Goal: Information Seeking & Learning: Check status

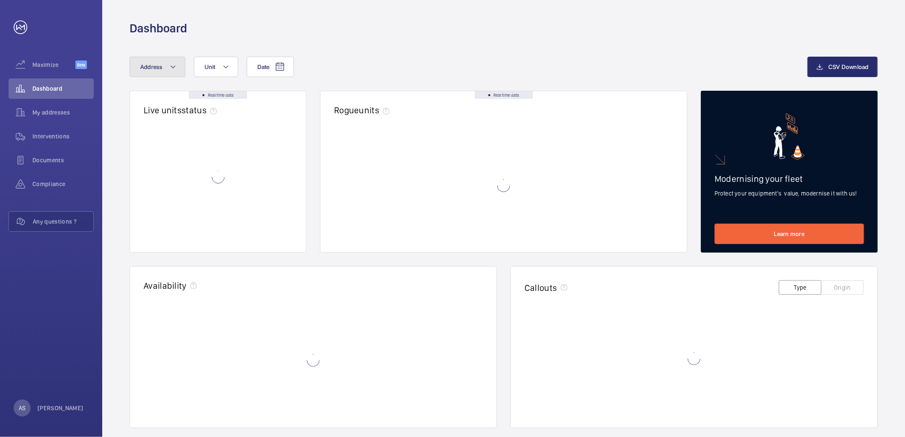
click at [158, 61] on button "Address" at bounding box center [158, 67] width 56 height 20
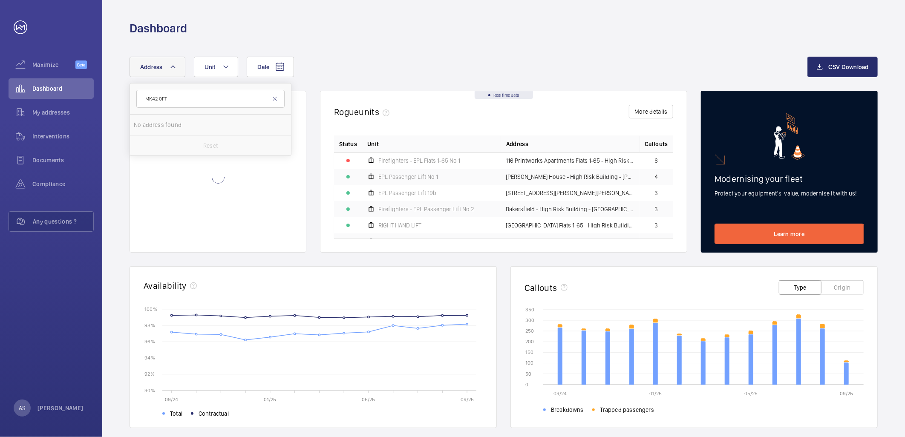
type input "MK42 0FT"
drag, startPoint x: 202, startPoint y: 95, endPoint x: 40, endPoint y: 114, distance: 163.6
click at [48, 113] on mat-sidenav-content "Maximize Beta Dashboard My addresses Interventions Documents Compliance Any que…" at bounding box center [452, 218] width 905 height 437
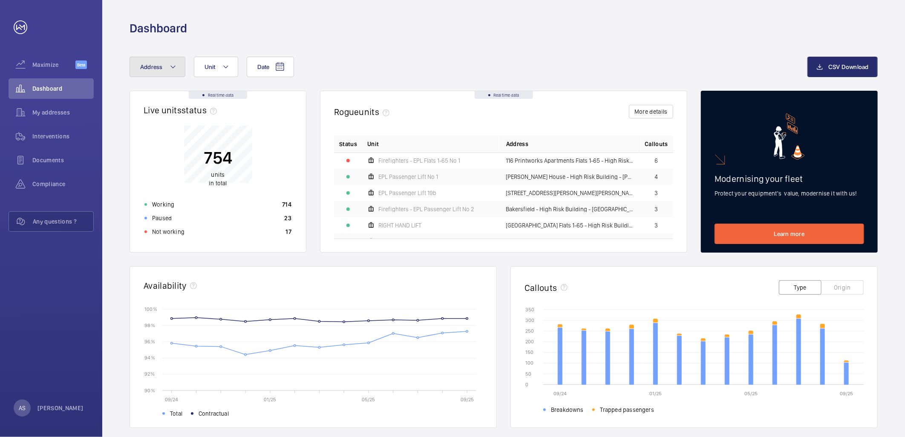
click at [135, 65] on button "Address" at bounding box center [158, 67] width 56 height 20
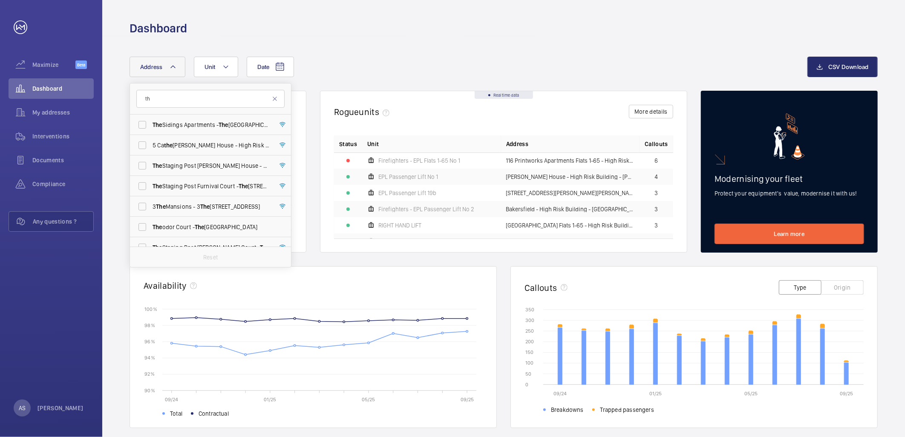
type input "t"
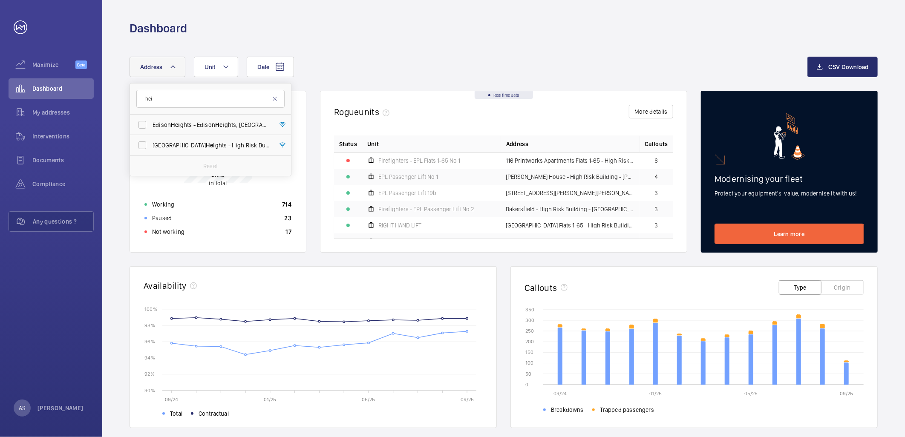
type input "hei"
click at [228, 122] on span "Edison Hei ghts - Edison Hei ghts, [GEOGRAPHIC_DATA] E1 6GP" at bounding box center [211, 125] width 117 height 9
click at [151, 122] on input "Edison Hei ghts - Edison Hei ghts, [GEOGRAPHIC_DATA] E1 6GP" at bounding box center [142, 124] width 17 height 17
checkbox input "true"
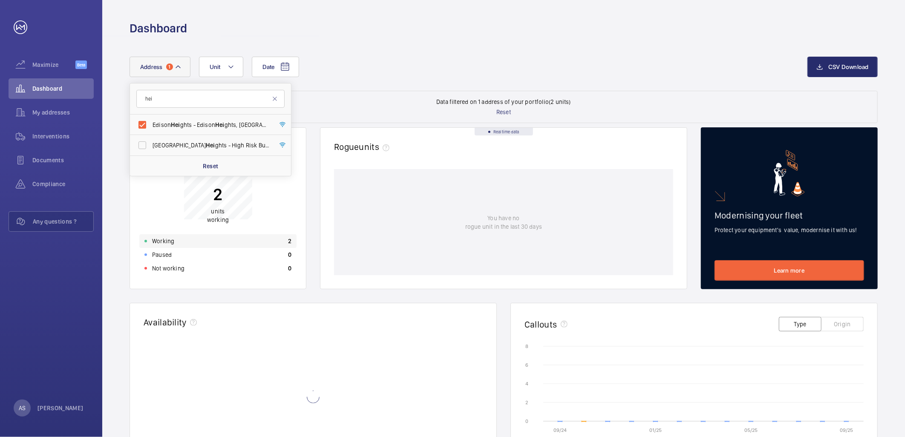
click at [216, 239] on div "Working 2" at bounding box center [217, 241] width 157 height 14
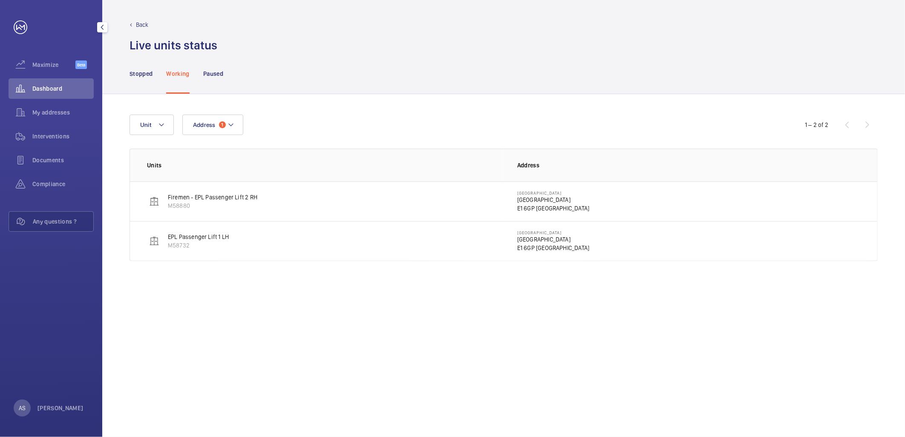
click at [66, 95] on div "Dashboard" at bounding box center [51, 88] width 85 height 20
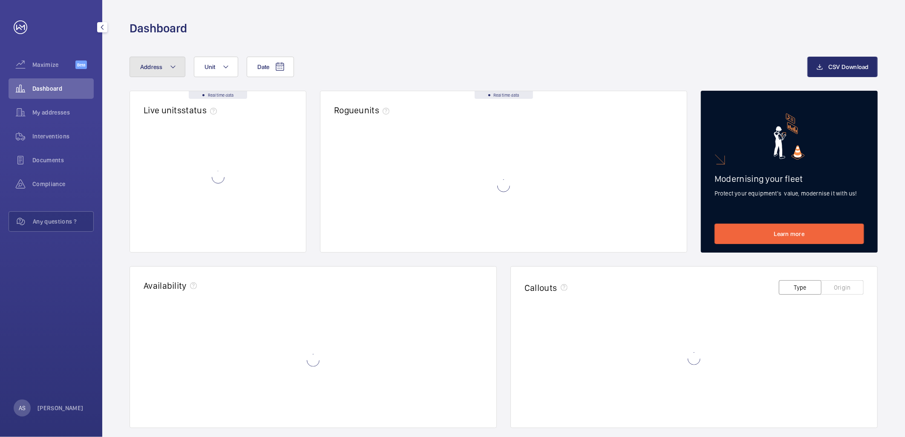
click at [145, 63] on button "Address" at bounding box center [158, 67] width 56 height 20
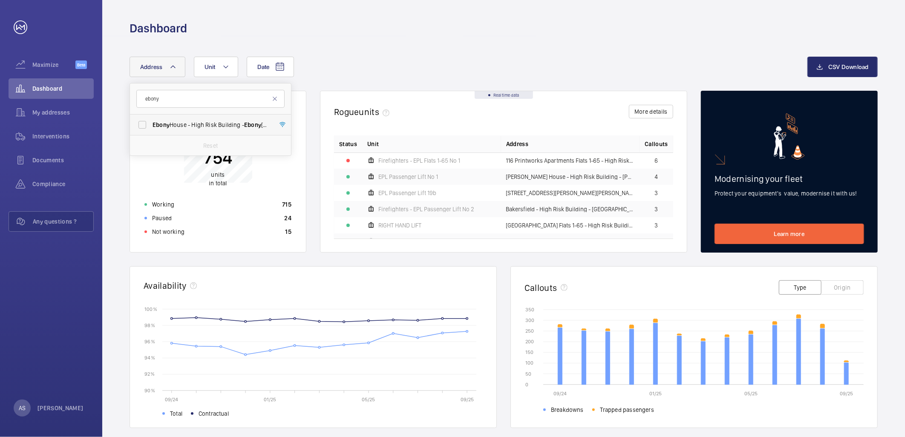
type input "ebony"
click at [175, 126] on span "[GEOGRAPHIC_DATA] - [STREET_ADDRESS]" at bounding box center [211, 125] width 117 height 9
click at [151, 126] on input "[GEOGRAPHIC_DATA] - [STREET_ADDRESS]" at bounding box center [142, 124] width 17 height 17
checkbox input "true"
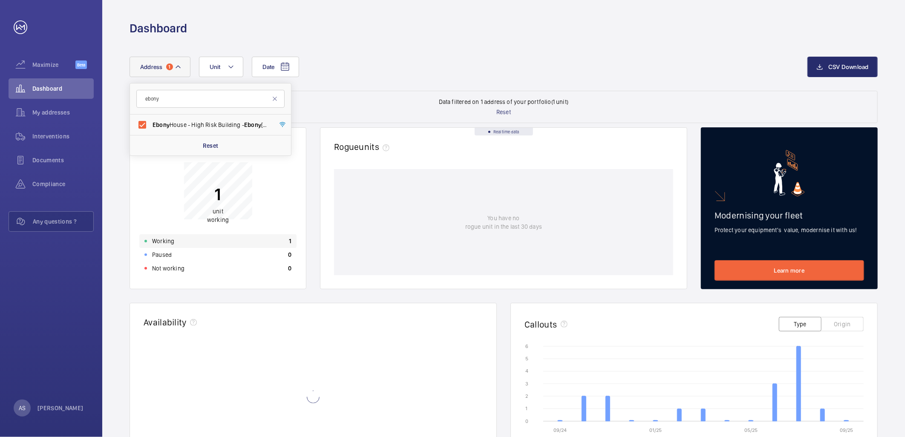
click at [257, 241] on div "Working 1" at bounding box center [217, 241] width 157 height 14
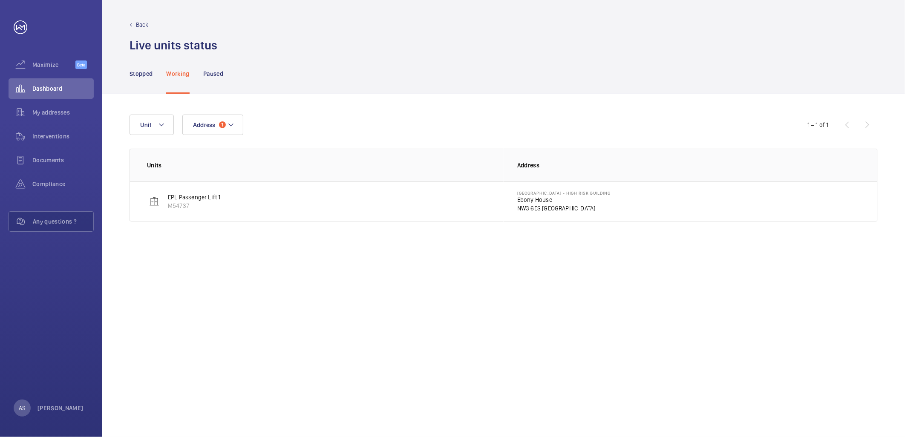
click at [536, 205] on p "NW3 6ES [GEOGRAPHIC_DATA]" at bounding box center [563, 208] width 93 height 9
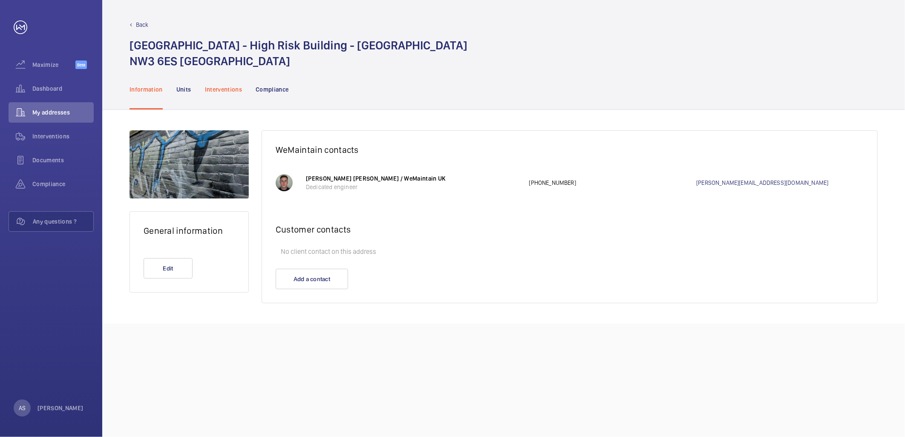
click at [217, 95] on div "Interventions" at bounding box center [224, 89] width 38 height 40
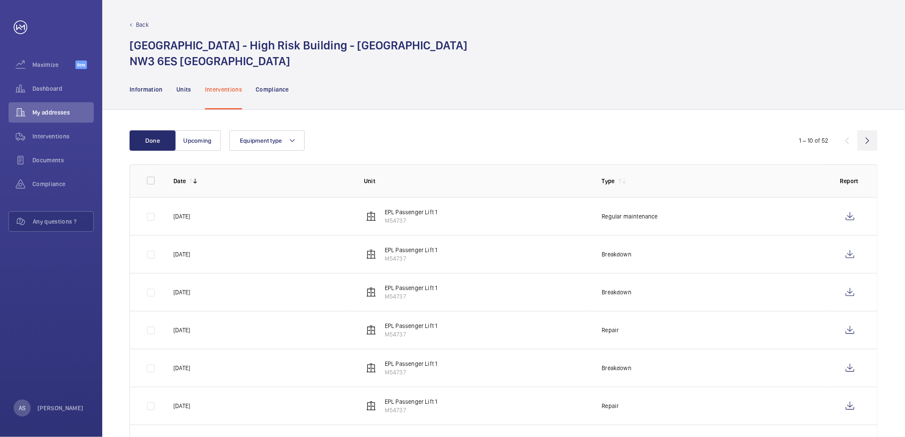
click at [867, 145] on wm-front-icon-button at bounding box center [868, 140] width 20 height 20
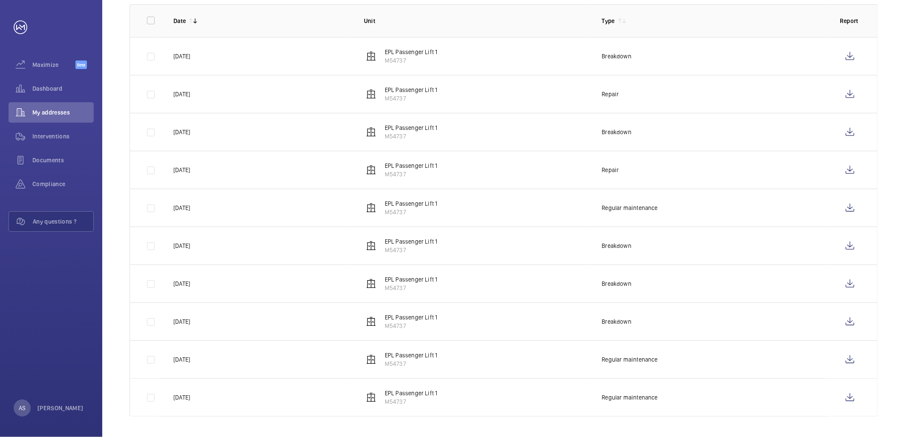
scroll to position [18, 0]
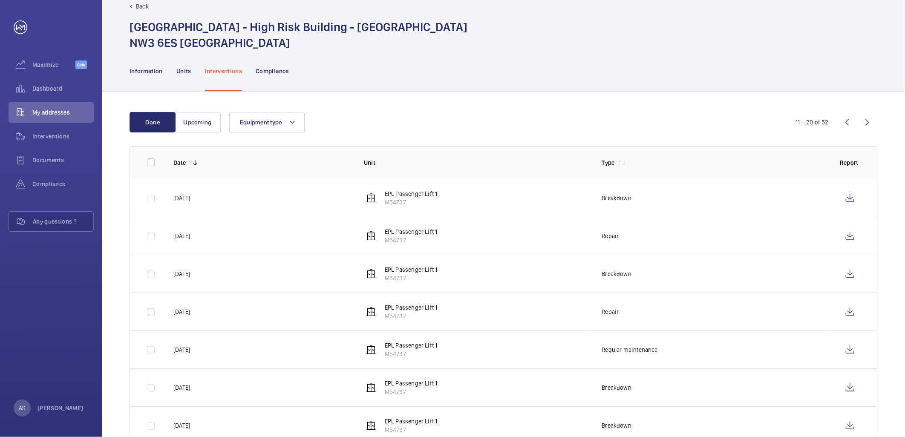
click at [867, 126] on wm-front-icon-button at bounding box center [868, 122] width 20 height 20
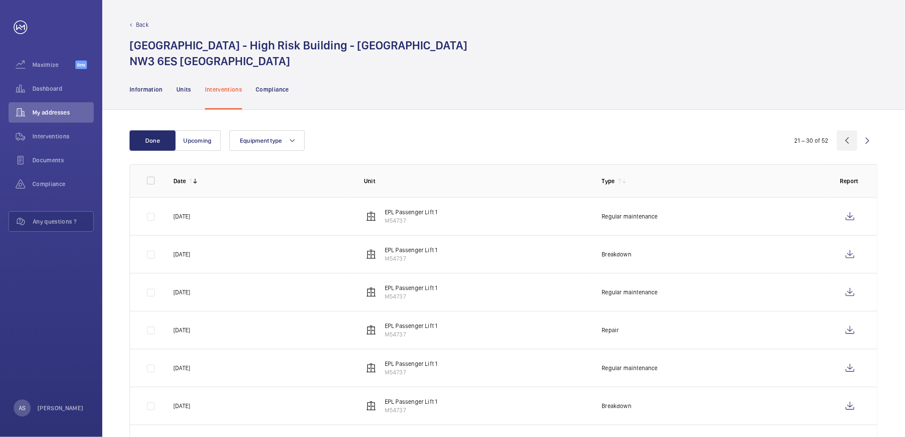
click at [844, 139] on wm-front-icon-button at bounding box center [847, 140] width 20 height 20
click at [30, 90] on wm-front-icon-button at bounding box center [21, 88] width 24 height 20
